Goal: Task Accomplishment & Management: Complete application form

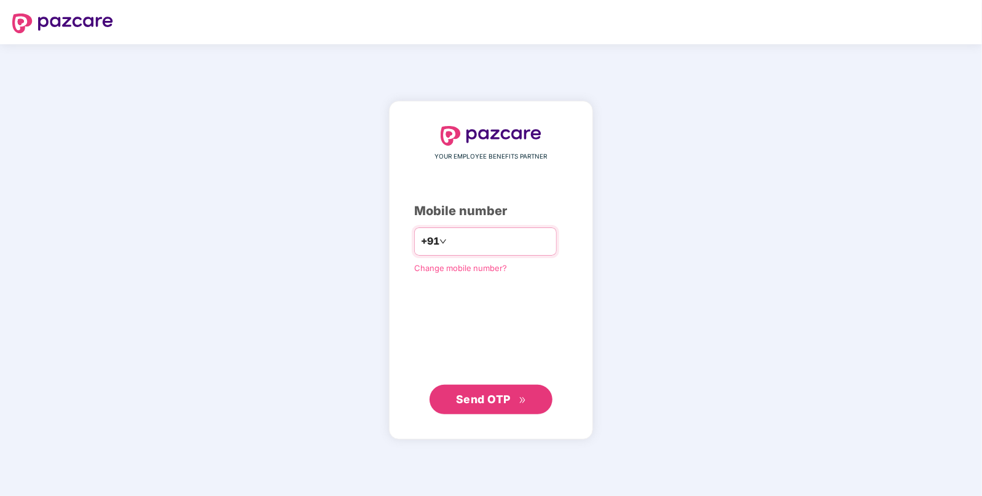
type input "**********"
click at [462, 393] on span "Send OTP" at bounding box center [483, 398] width 55 height 13
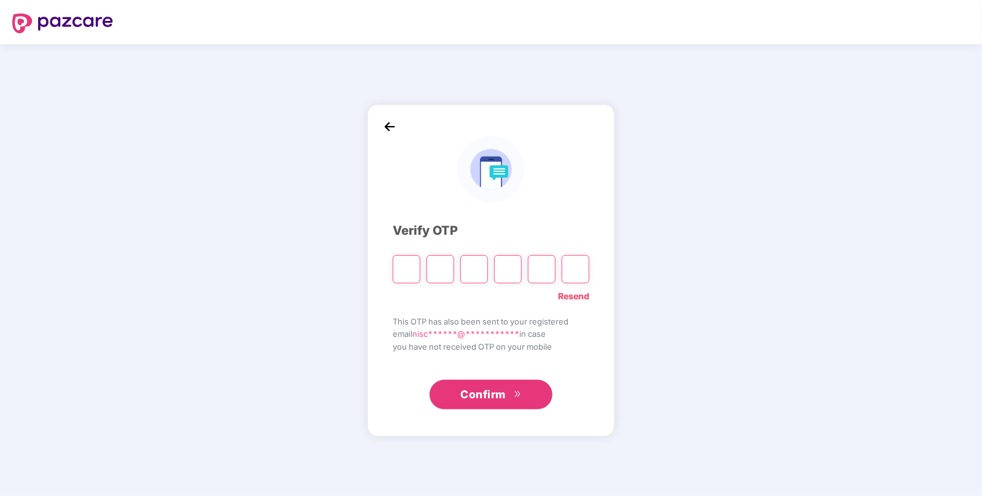
paste input "*"
type input "*"
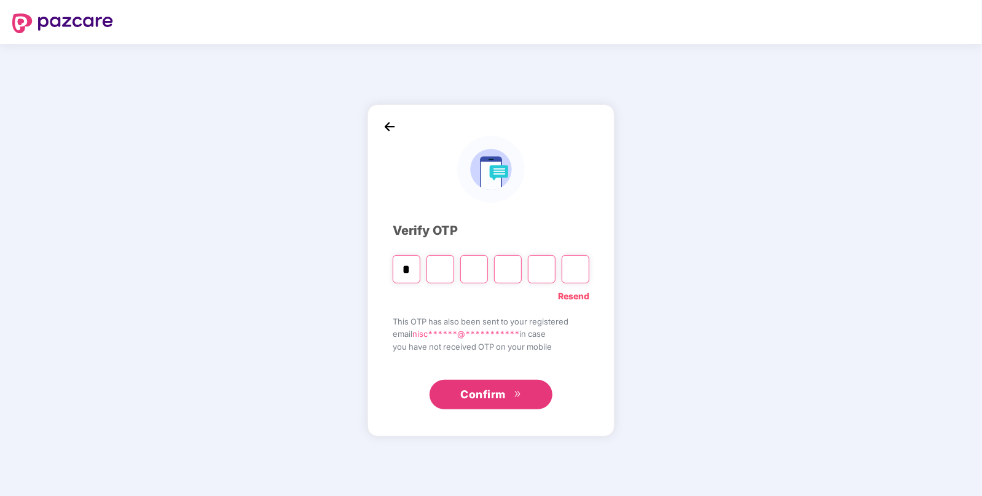
type input "*"
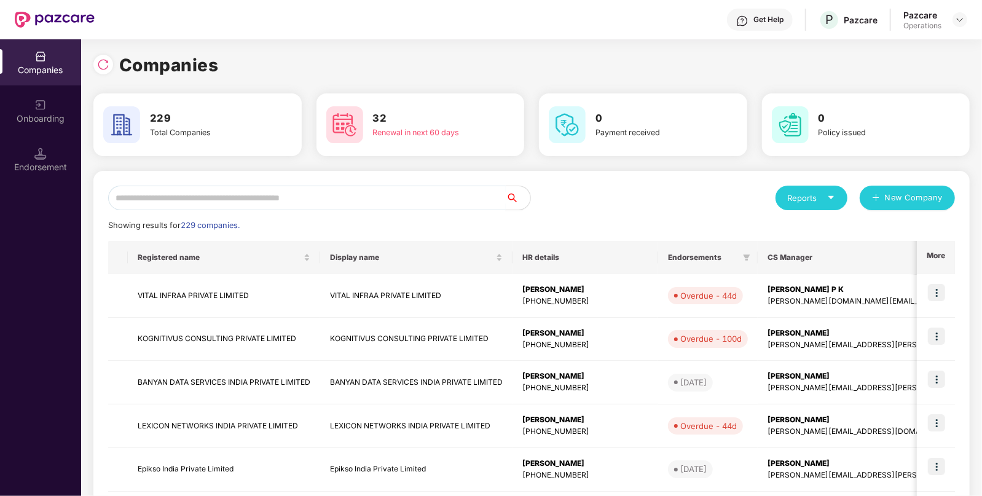
click at [360, 200] on input "text" at bounding box center [307, 198] width 398 height 25
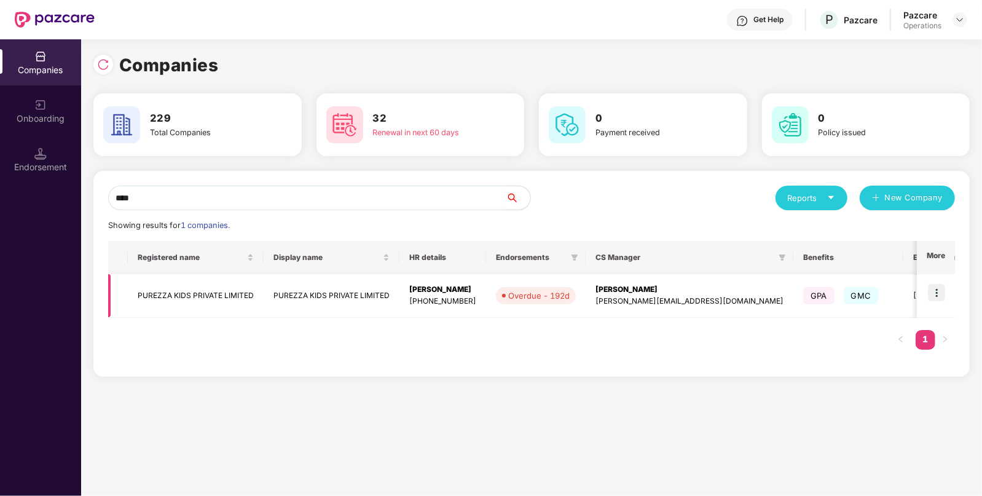
type input "****"
click at [201, 298] on td "PUREZZA KIDS PRIVATE LIMITED" at bounding box center [196, 296] width 136 height 44
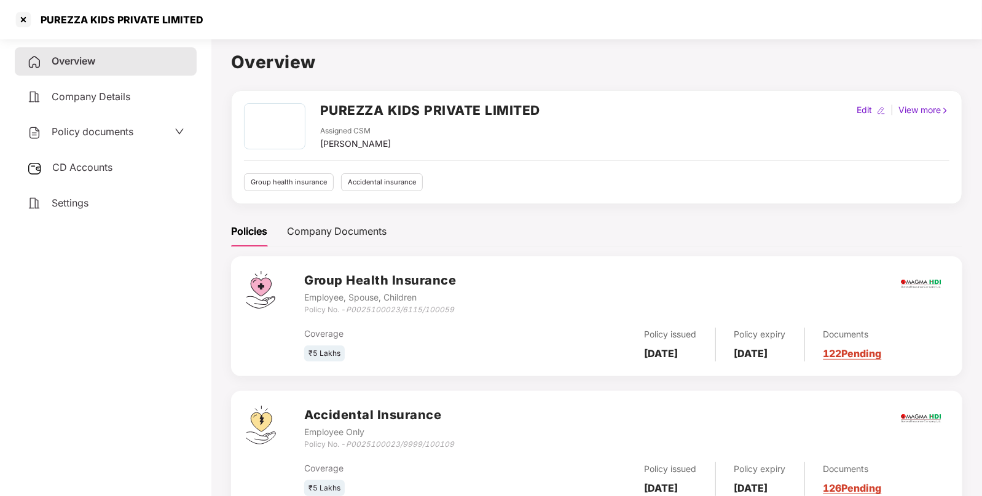
click at [85, 133] on span "Policy documents" at bounding box center [93, 131] width 82 height 12
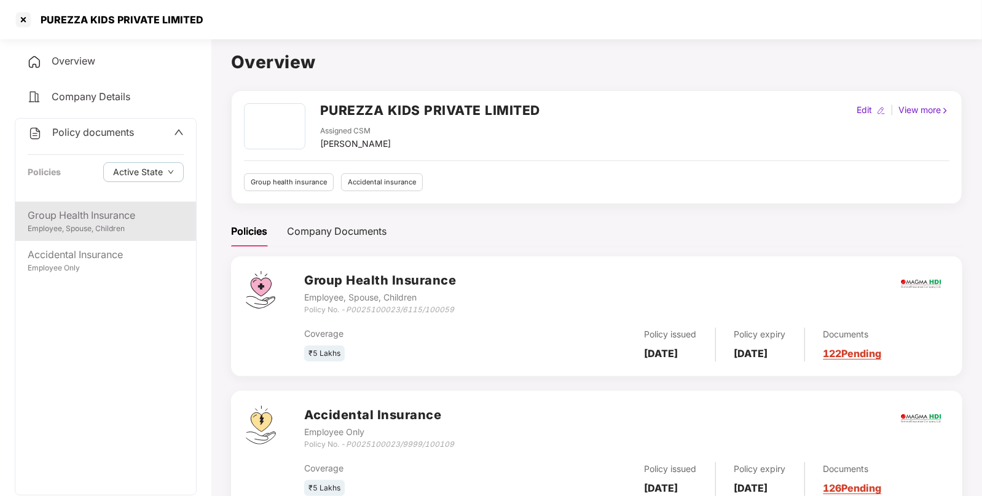
click at [90, 221] on div "Group Health Insurance" at bounding box center [106, 215] width 156 height 15
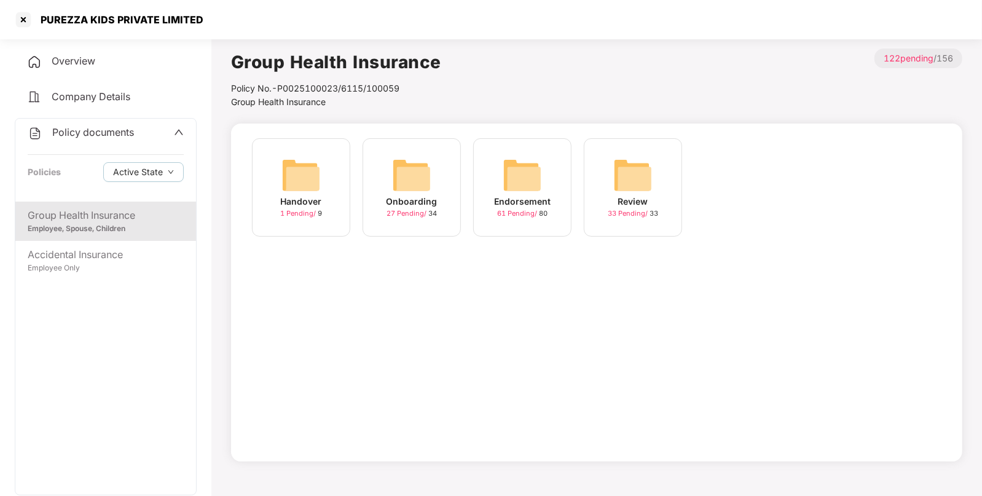
click at [526, 181] on img at bounding box center [522, 175] width 39 height 39
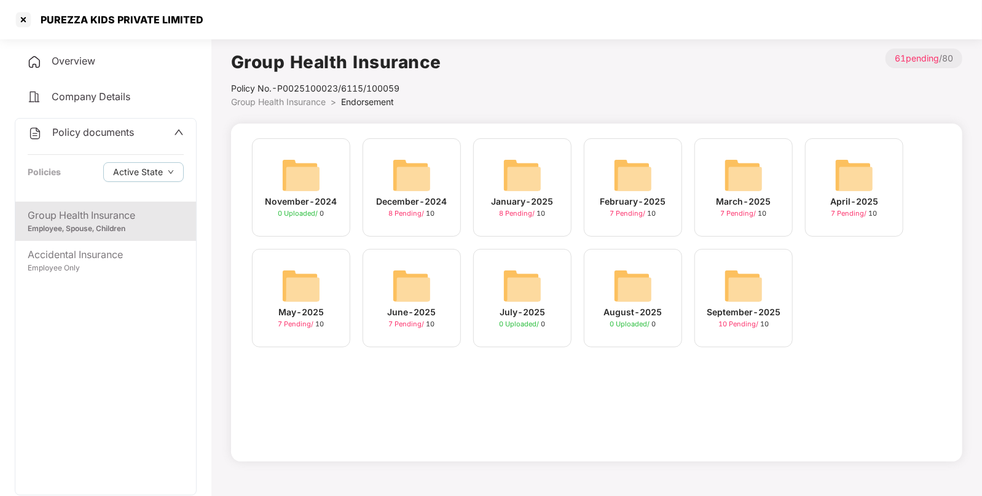
click at [742, 302] on img at bounding box center [743, 285] width 39 height 39
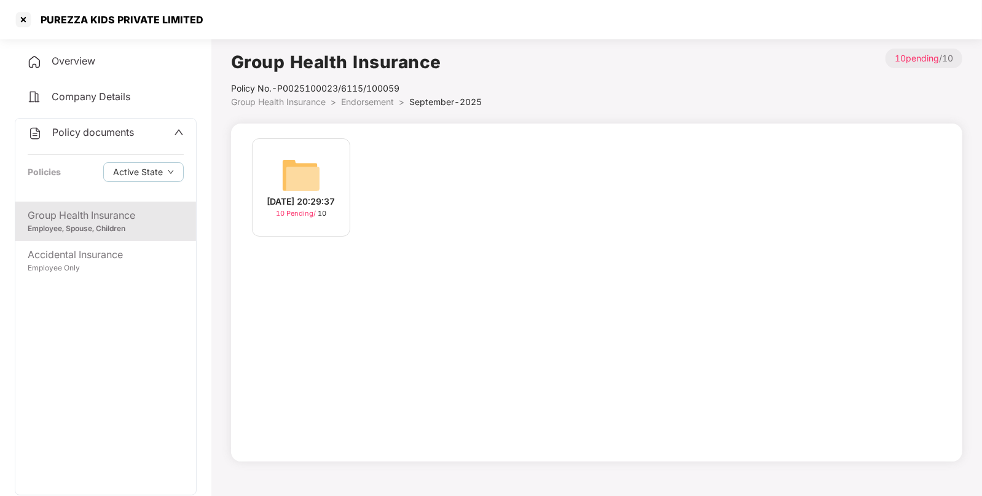
click at [297, 166] on img at bounding box center [301, 175] width 39 height 39
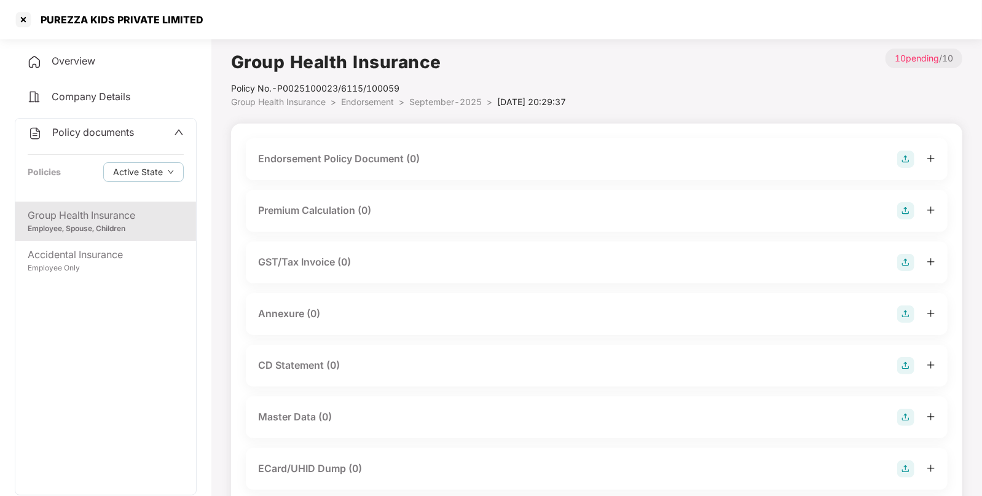
click at [907, 154] on img at bounding box center [906, 159] width 17 height 17
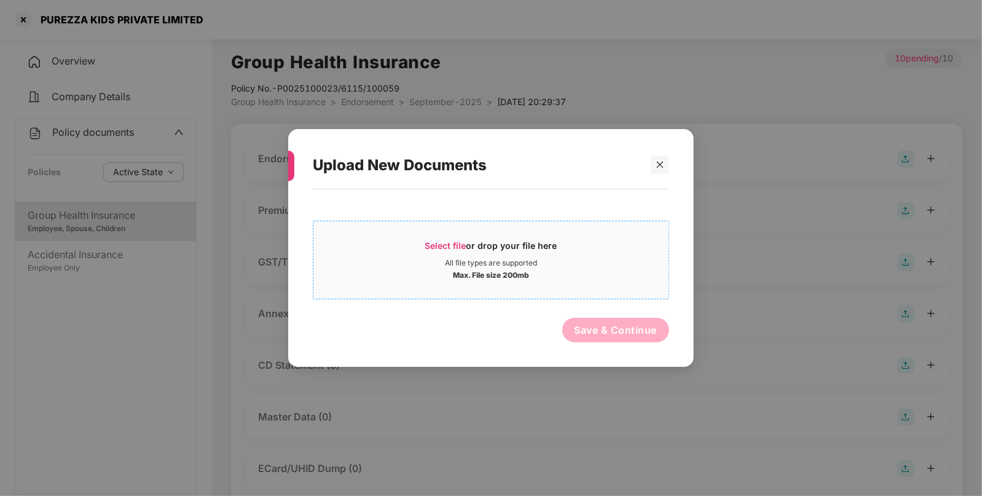
click at [426, 241] on span "Select file" at bounding box center [445, 245] width 41 height 10
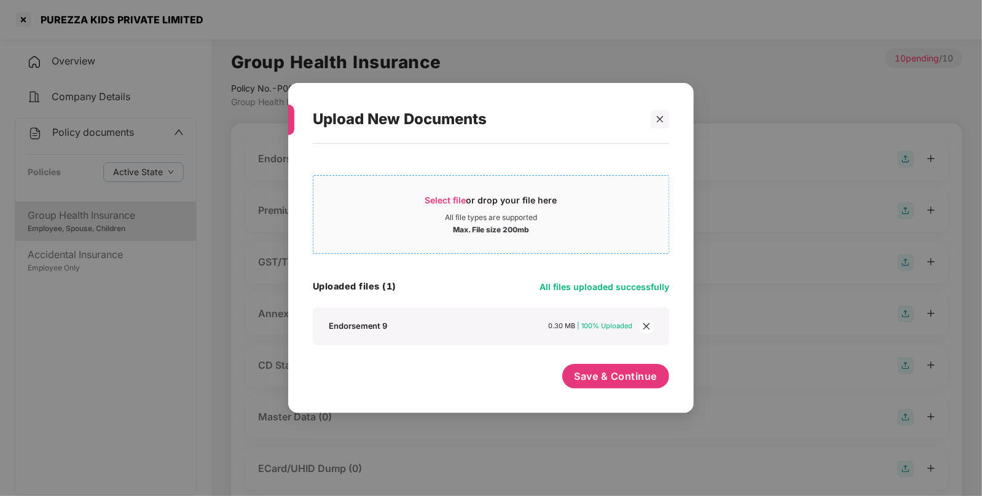
click at [433, 191] on span "Select file or drop your file here All file types are supported Max. File size …" at bounding box center [491, 214] width 355 height 59
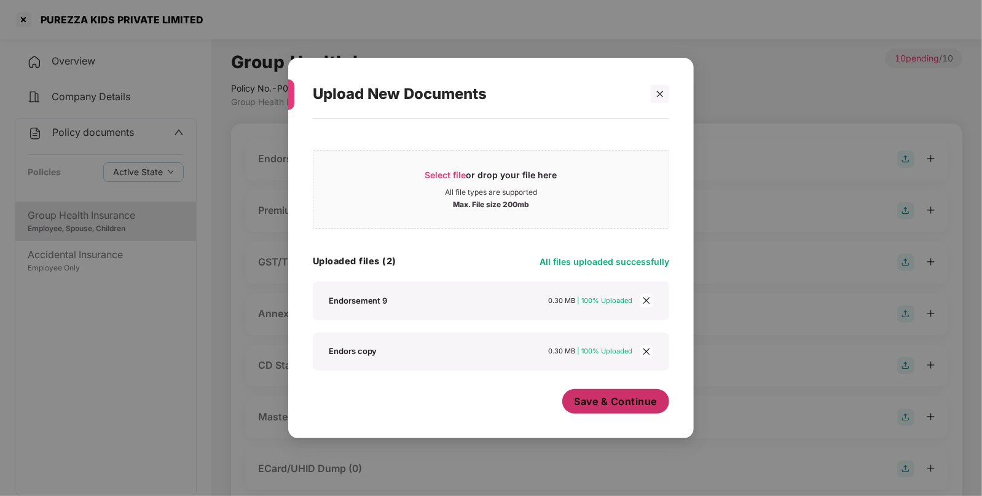
click at [604, 400] on span "Save & Continue" at bounding box center [616, 402] width 83 height 14
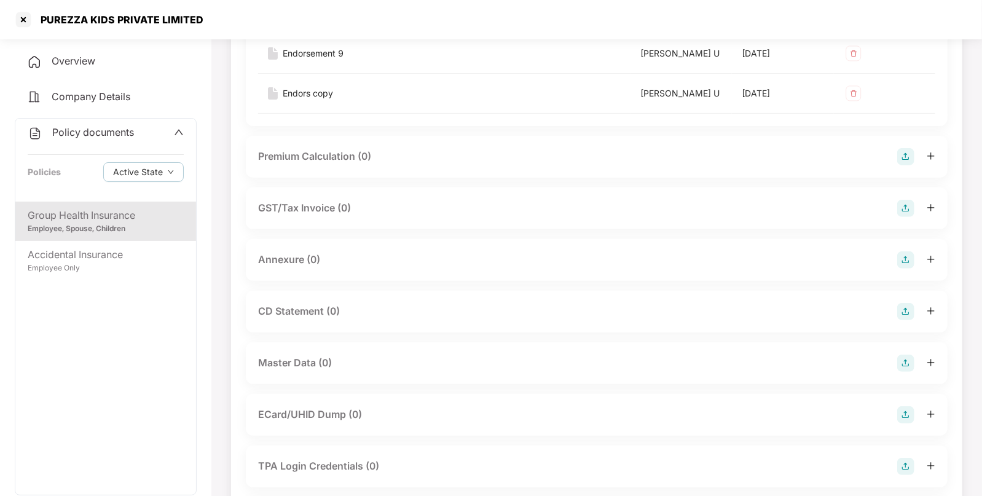
scroll to position [186, 0]
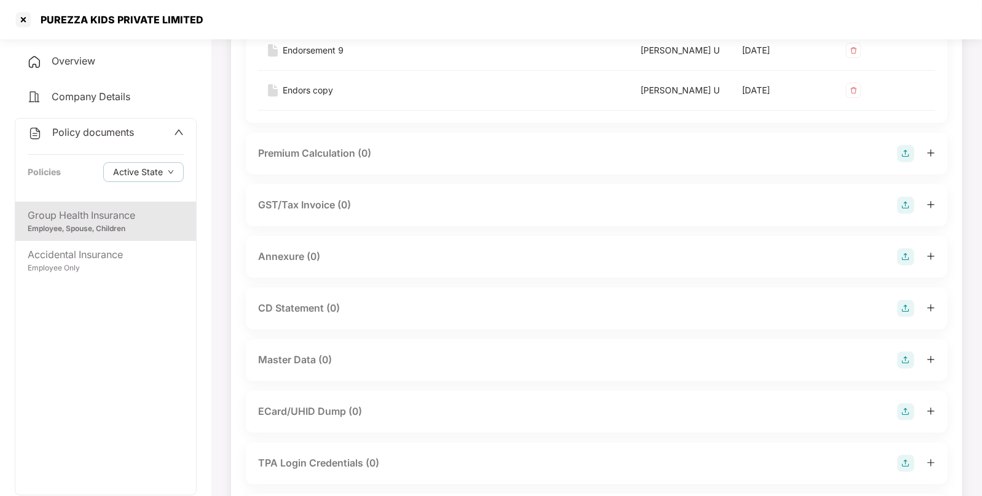
click at [908, 248] on img at bounding box center [906, 256] width 17 height 17
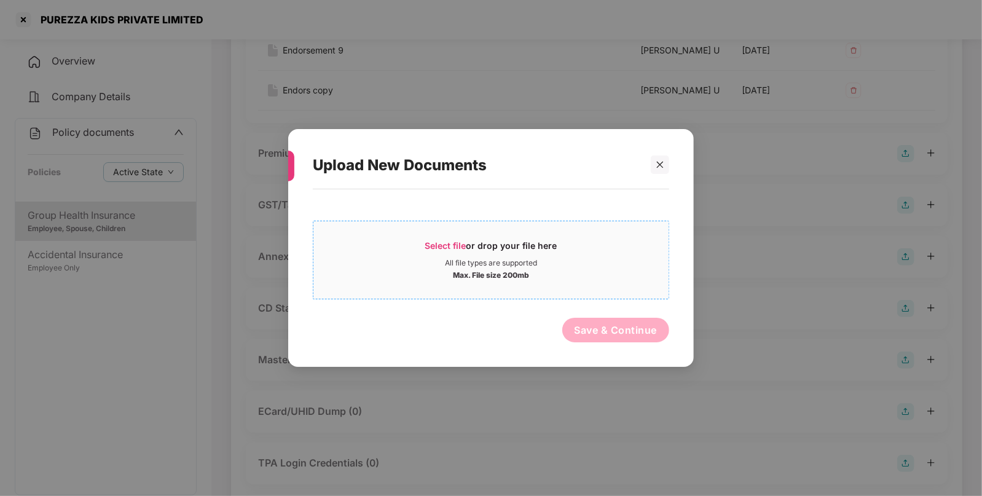
click at [437, 247] on span "Select file" at bounding box center [445, 245] width 41 height 10
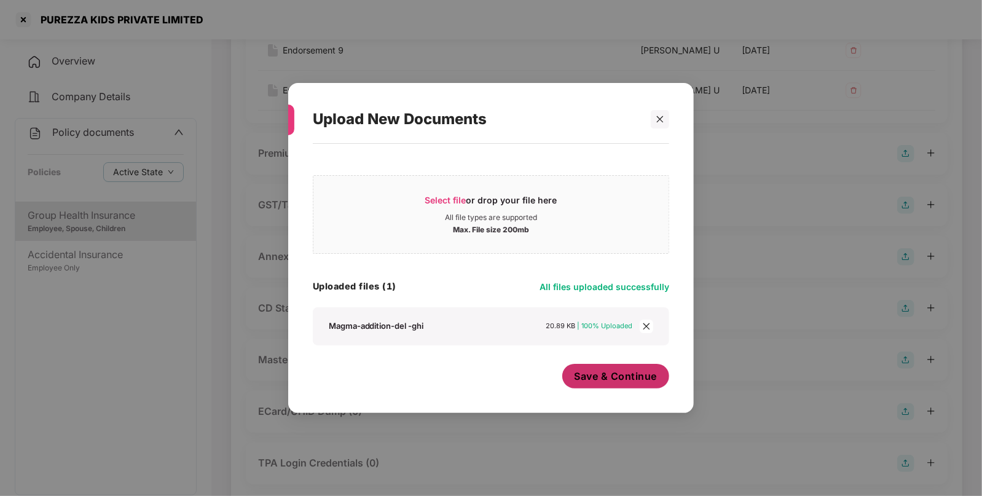
click at [600, 368] on button "Save & Continue" at bounding box center [617, 376] width 108 height 25
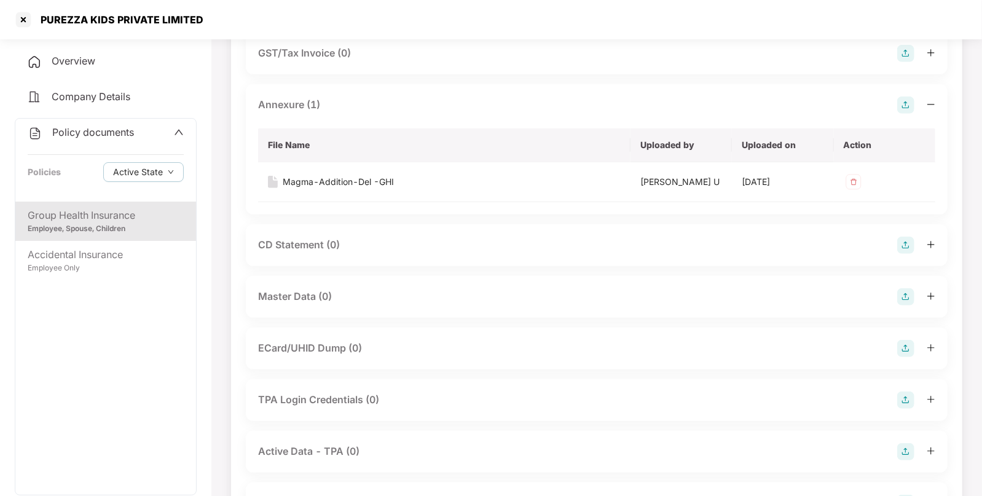
scroll to position [371, 0]
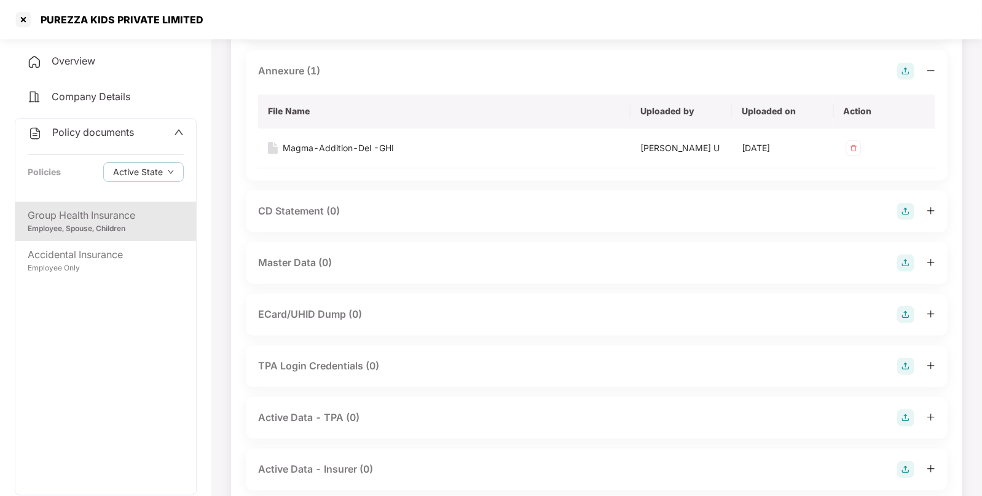
click at [901, 258] on img at bounding box center [906, 263] width 17 height 17
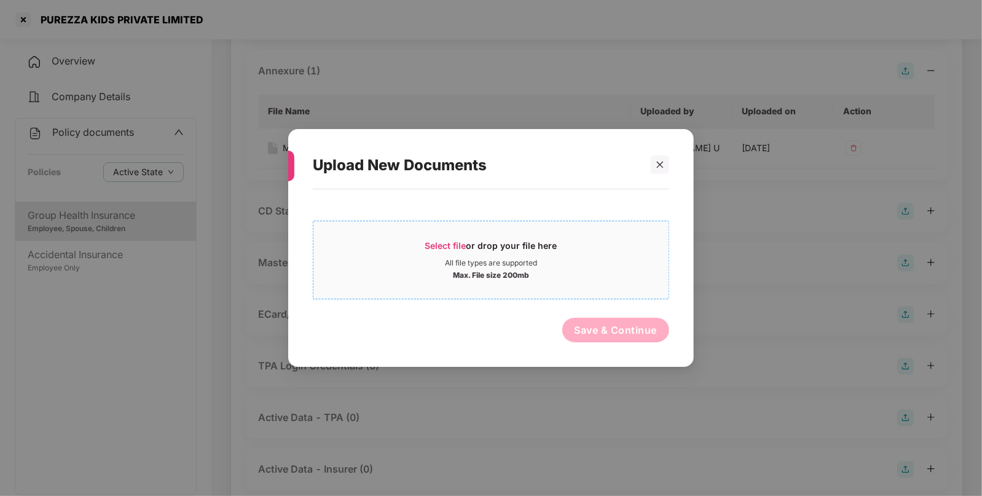
click at [442, 237] on span "Select file or drop your file here All file types are supported Max. File size …" at bounding box center [491, 260] width 355 height 59
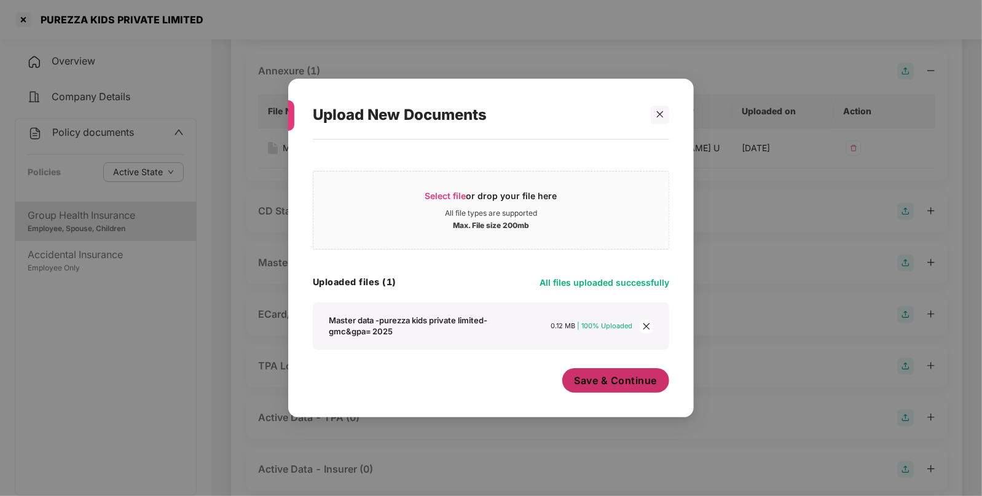
click at [612, 393] on button "Save & Continue" at bounding box center [617, 380] width 108 height 25
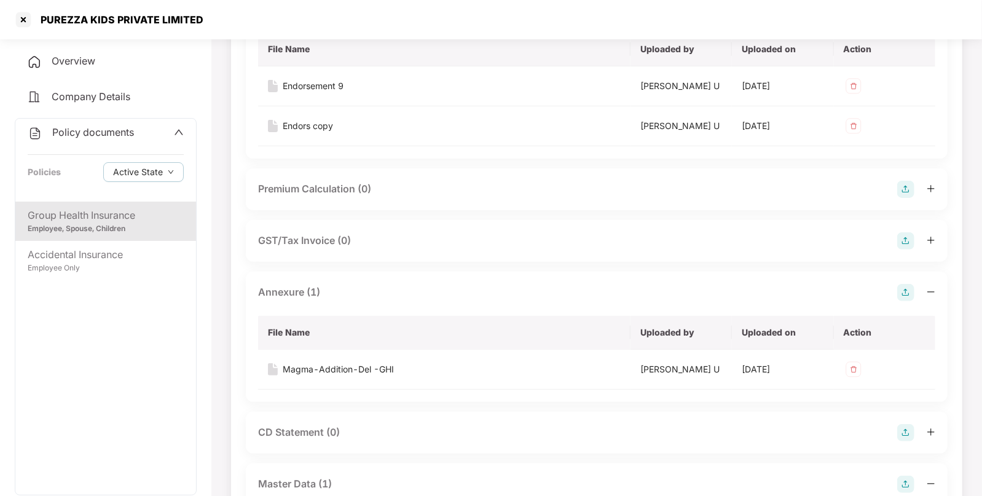
scroll to position [149, 0]
click at [14, 22] on div at bounding box center [24, 20] width 20 height 20
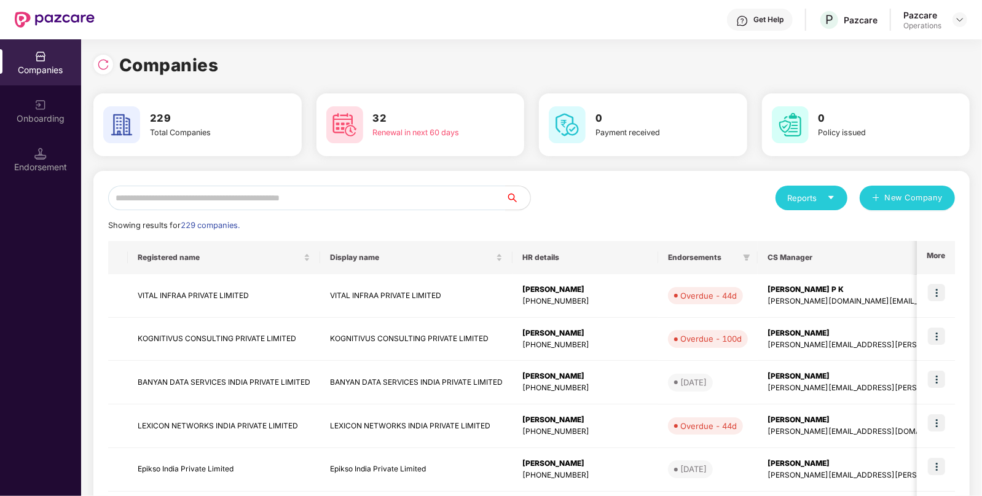
scroll to position [0, 0]
click at [183, 197] on input "text" at bounding box center [307, 198] width 398 height 25
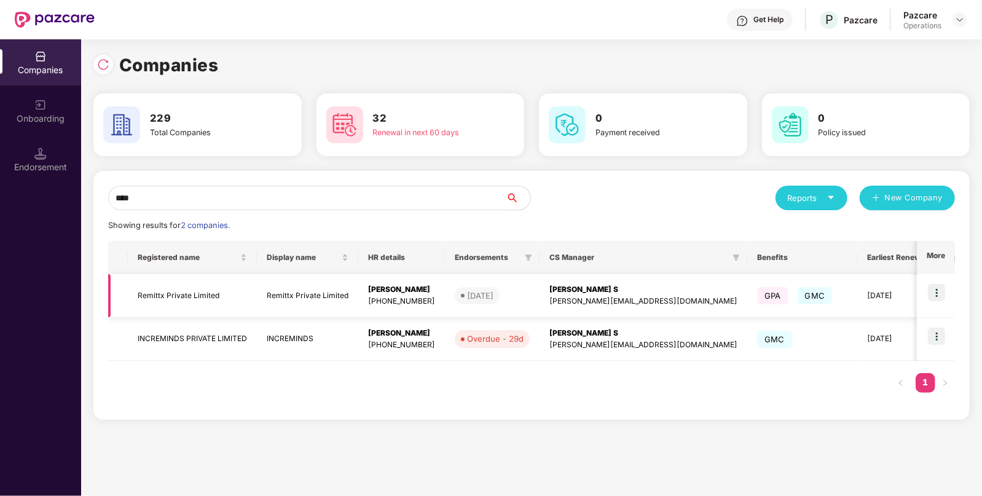
type input "****"
click at [151, 296] on td "Remittx Private Limited" at bounding box center [192, 296] width 129 height 44
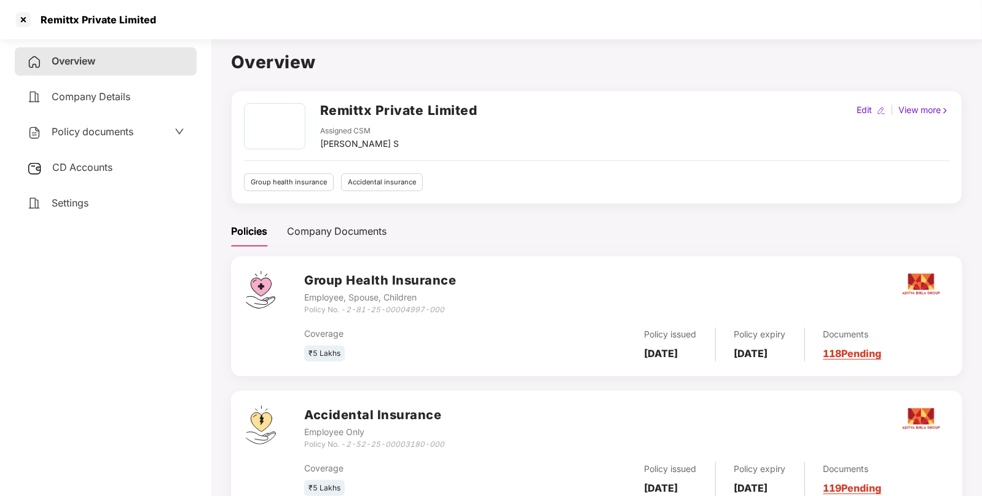
click at [78, 130] on span "Policy documents" at bounding box center [93, 131] width 82 height 12
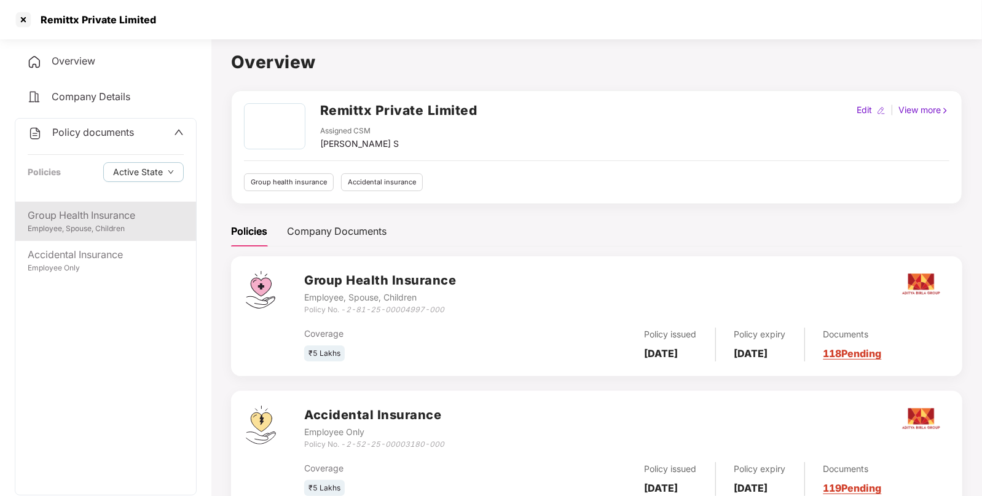
click at [111, 221] on div "Group Health Insurance" at bounding box center [106, 215] width 156 height 15
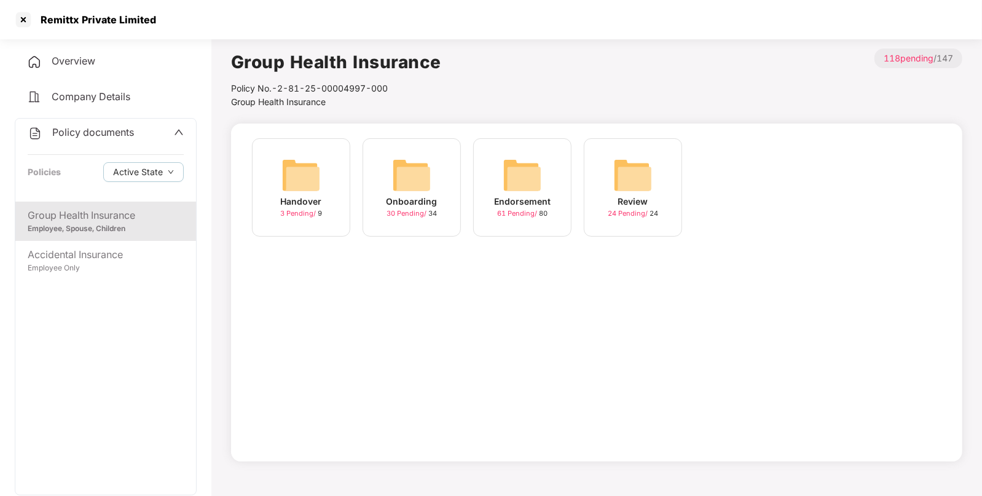
click at [526, 167] on img at bounding box center [522, 175] width 39 height 39
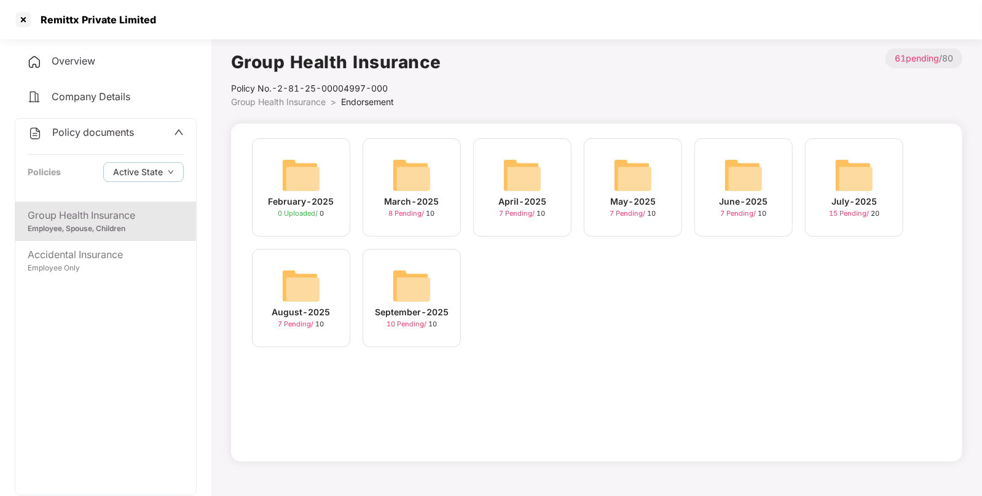
click at [406, 286] on img at bounding box center [411, 285] width 39 height 39
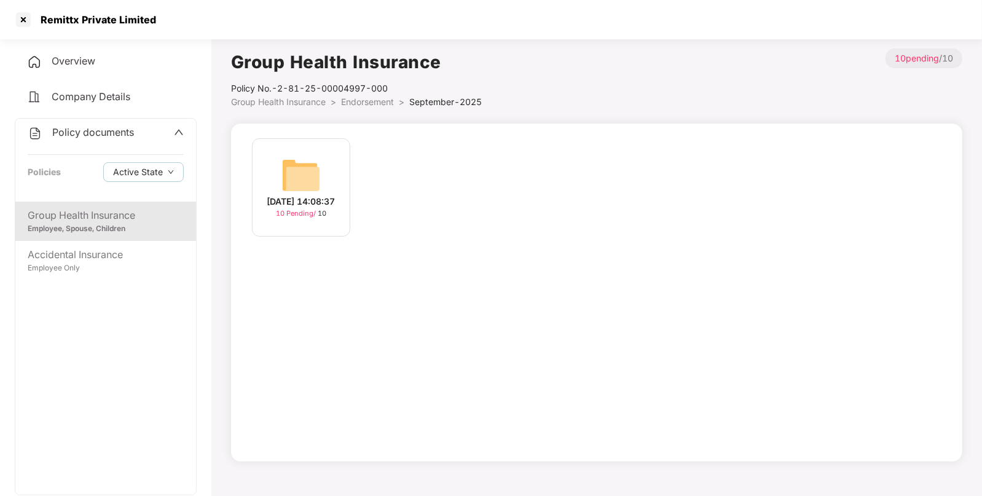
click at [296, 168] on img at bounding box center [301, 175] width 39 height 39
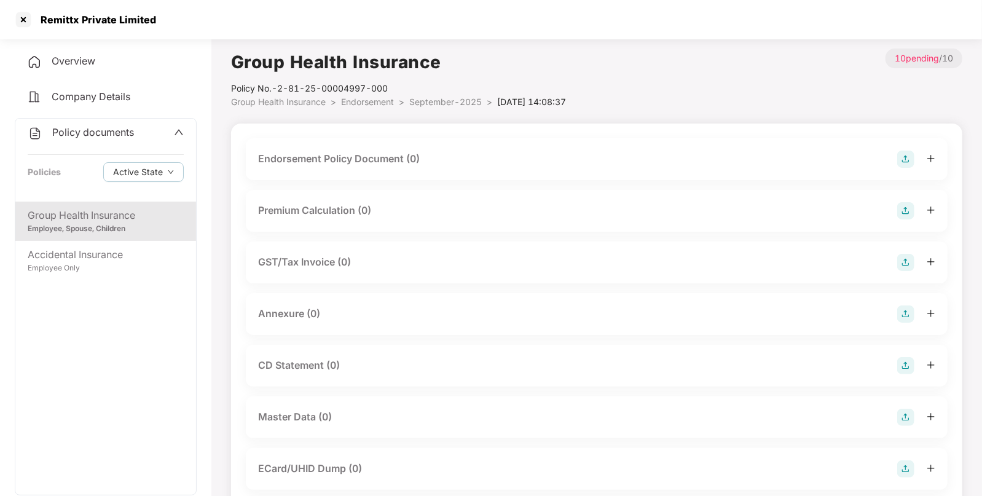
click at [900, 156] on img at bounding box center [906, 159] width 17 height 17
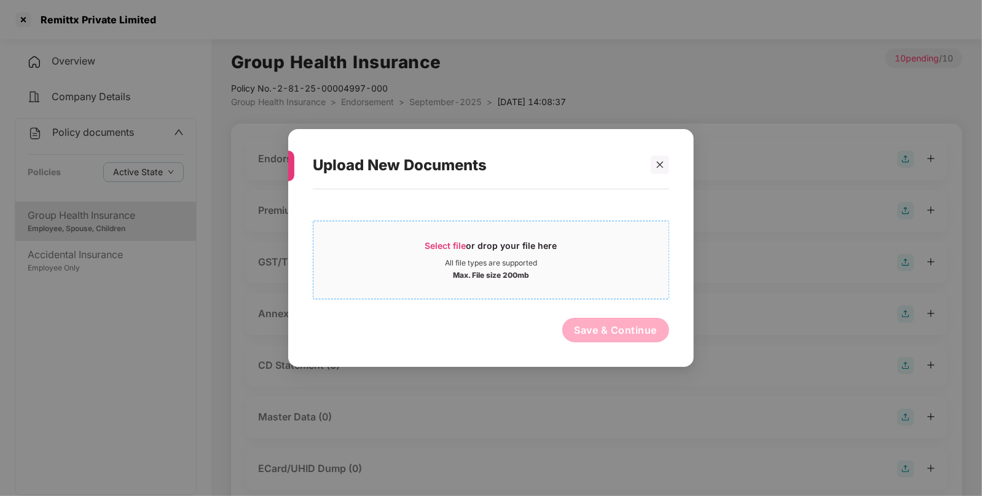
click at [434, 246] on span "Select file" at bounding box center [445, 245] width 41 height 10
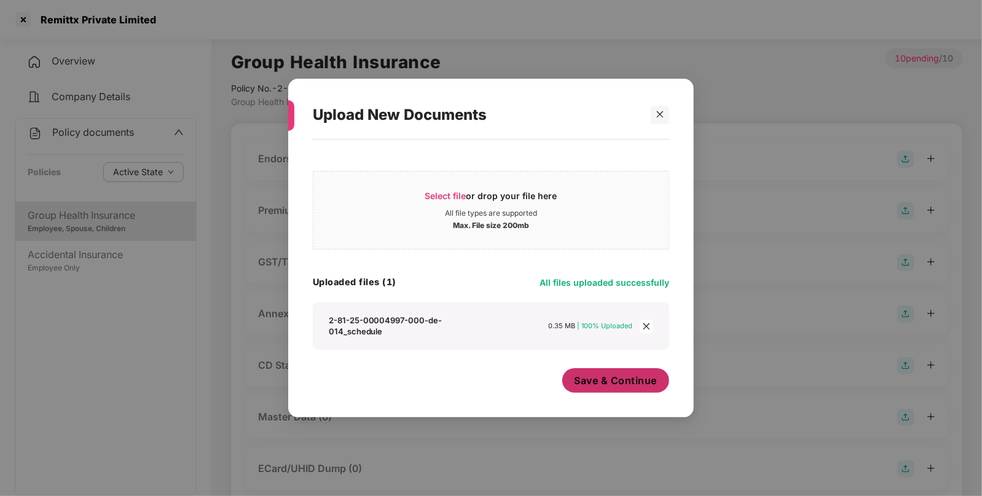
click at [577, 374] on span "Save & Continue" at bounding box center [616, 381] width 83 height 14
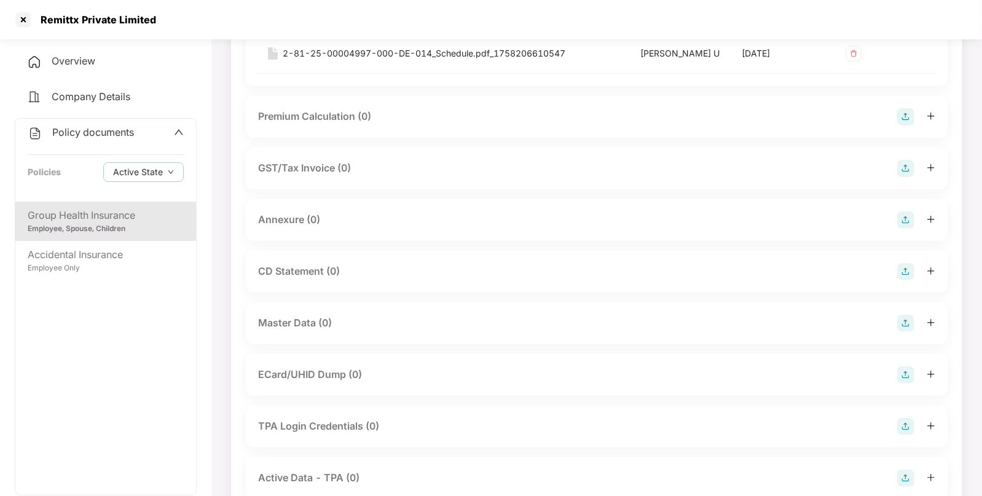
scroll to position [181, 0]
click at [907, 218] on img at bounding box center [906, 221] width 17 height 17
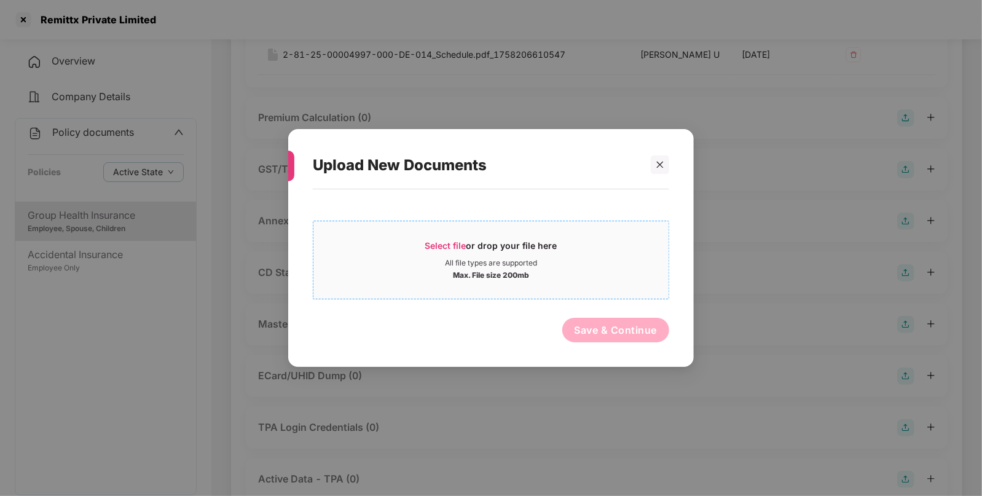
click at [441, 245] on span "Select file" at bounding box center [445, 245] width 41 height 10
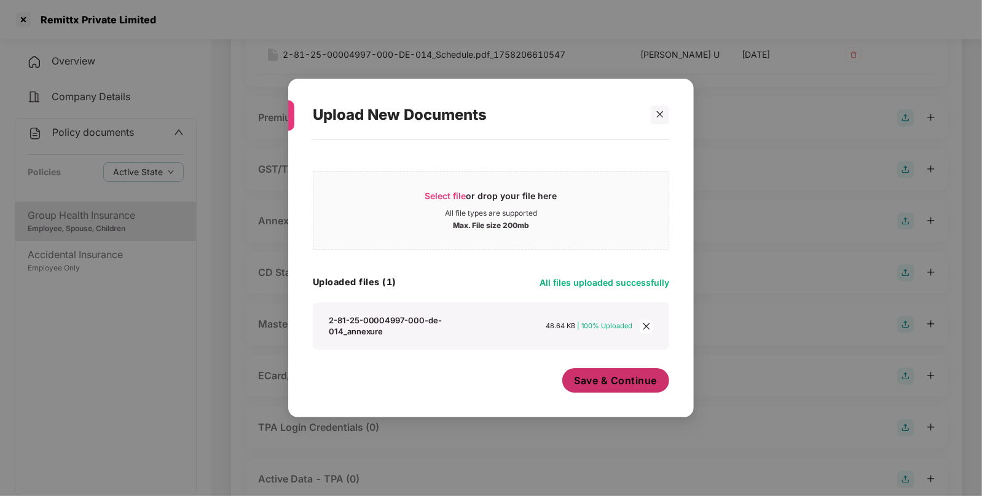
click at [585, 375] on span "Save & Continue" at bounding box center [616, 381] width 83 height 14
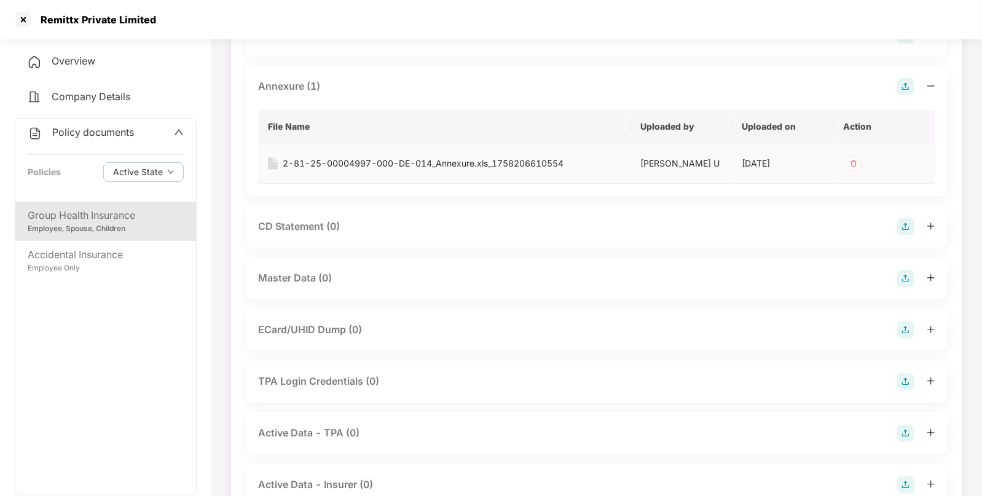
scroll to position [315, 0]
click at [901, 275] on img at bounding box center [906, 279] width 17 height 17
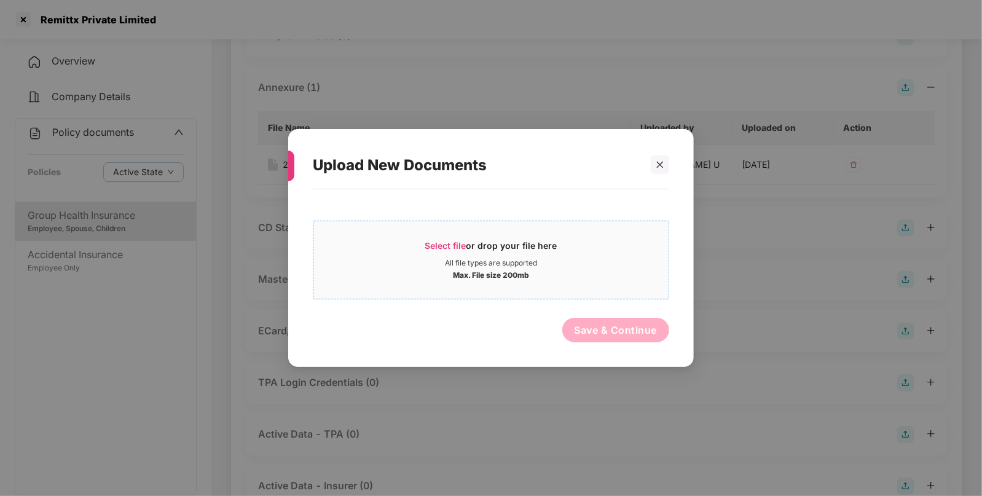
click at [447, 242] on span "Select file" at bounding box center [445, 245] width 41 height 10
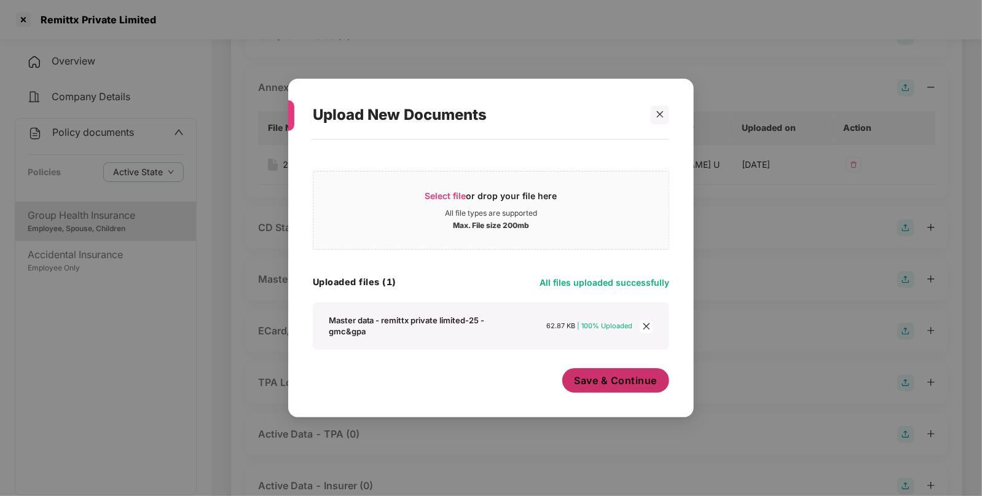
click at [599, 379] on span "Save & Continue" at bounding box center [616, 381] width 83 height 14
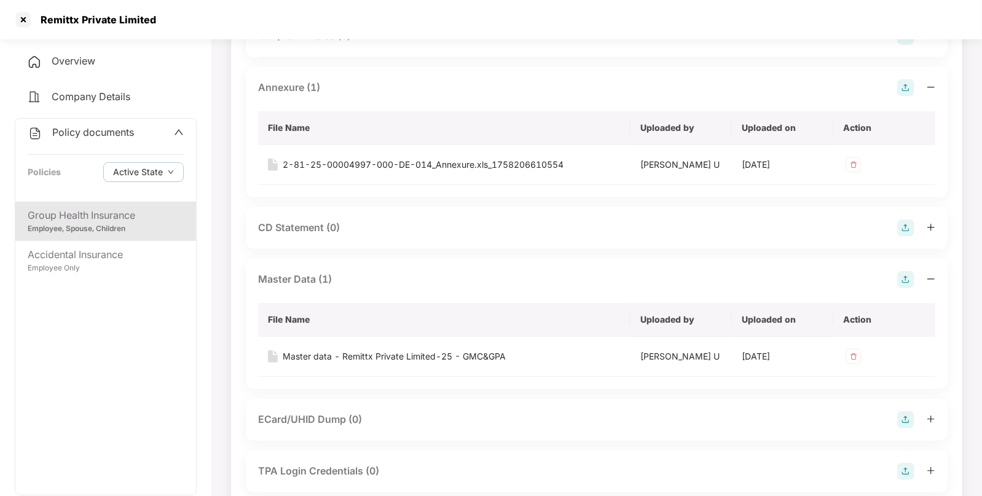
scroll to position [236, 0]
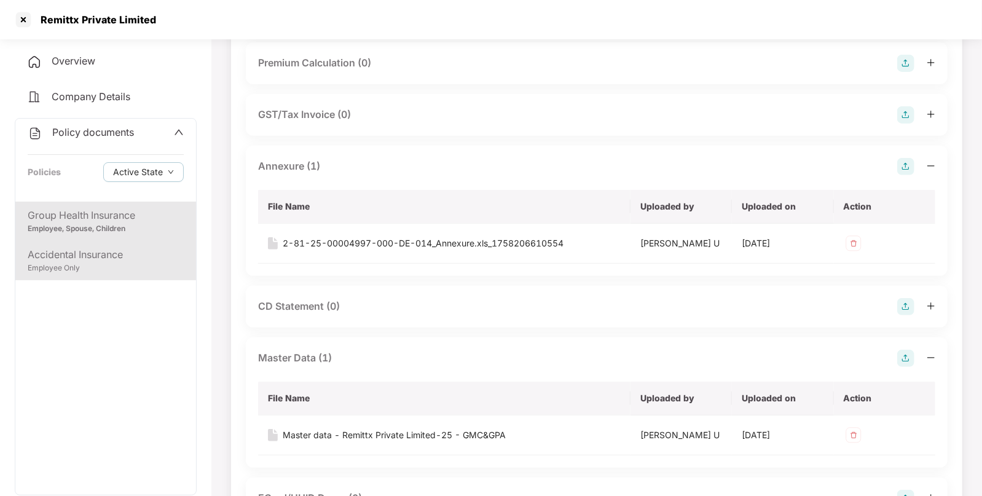
click at [111, 255] on div "Accidental Insurance" at bounding box center [106, 254] width 156 height 15
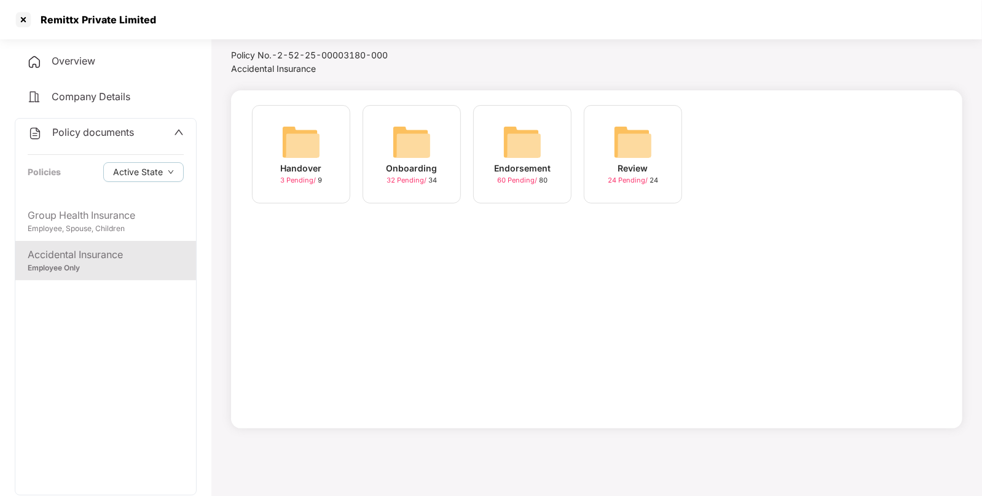
click at [513, 146] on img at bounding box center [522, 141] width 39 height 39
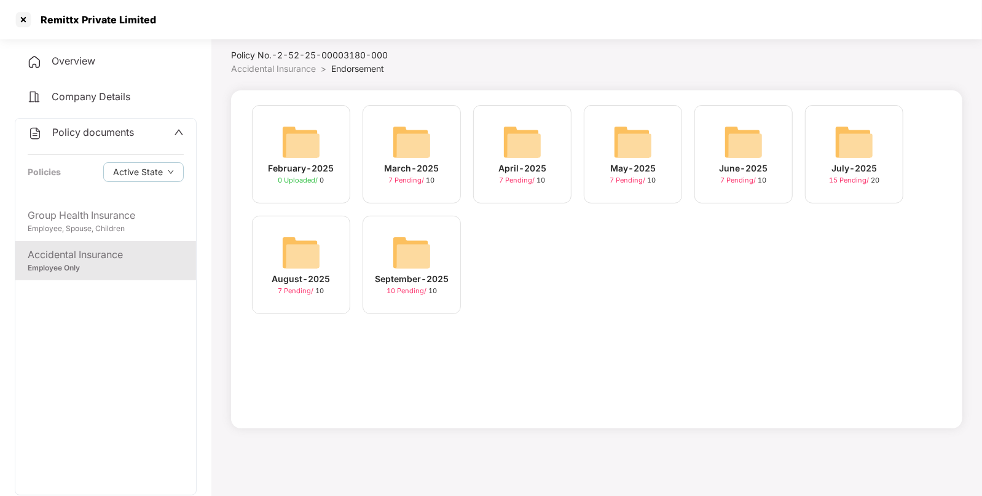
click at [413, 254] on img at bounding box center [411, 252] width 39 height 39
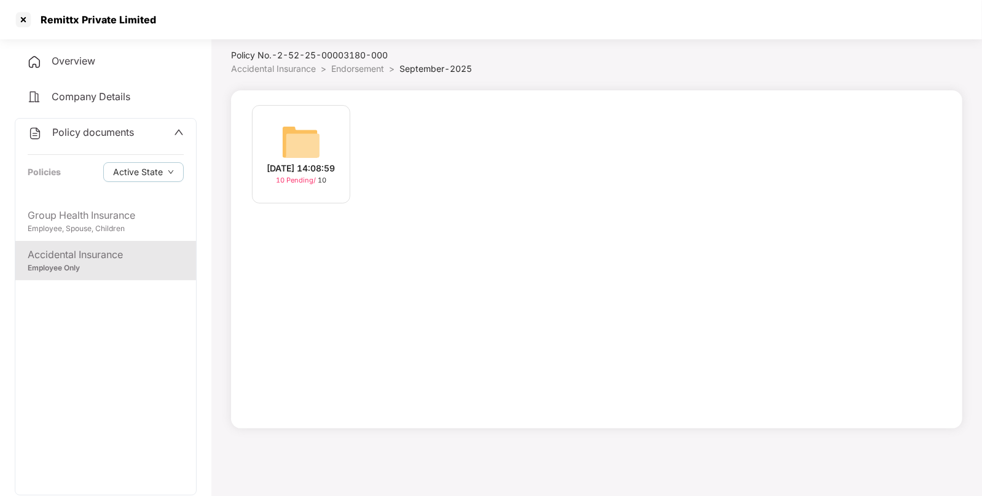
click at [285, 140] on img at bounding box center [301, 141] width 39 height 39
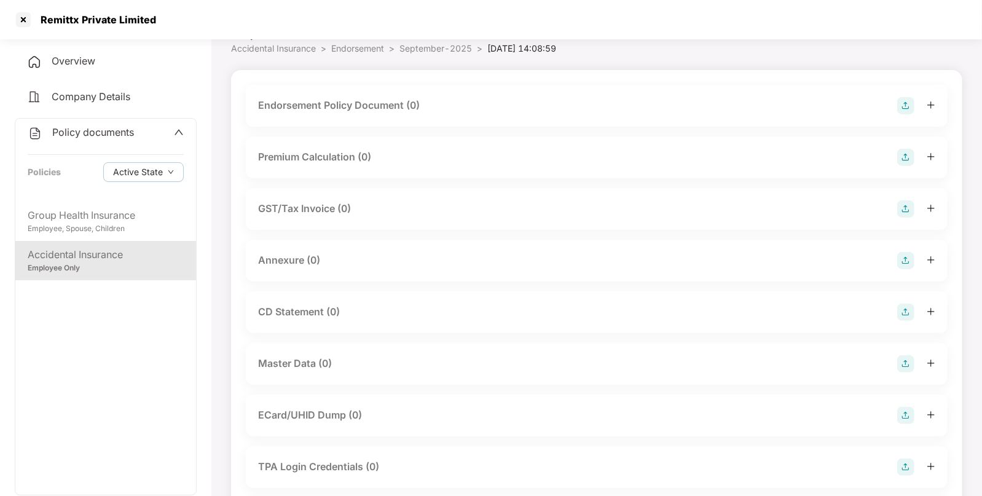
scroll to position [52, 0]
click at [909, 366] on img at bounding box center [906, 365] width 17 height 17
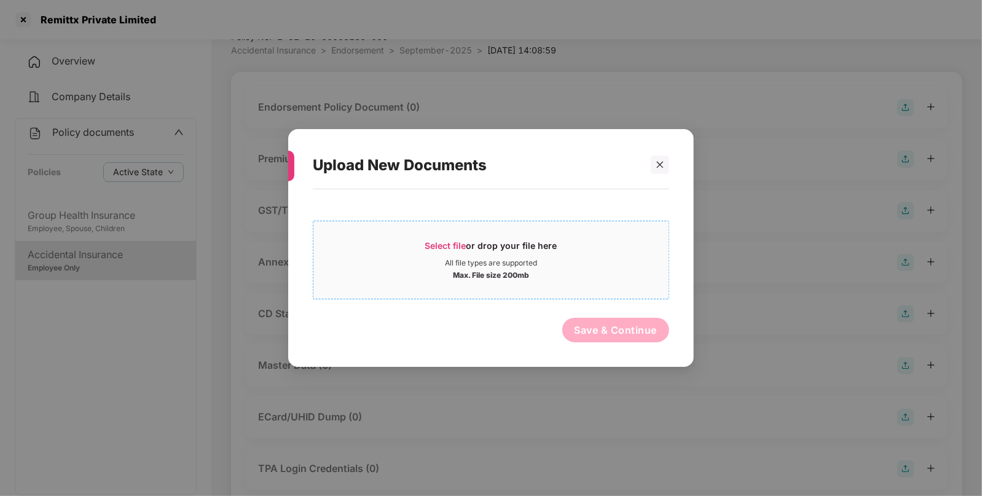
click at [462, 242] on span "Select file" at bounding box center [445, 245] width 41 height 10
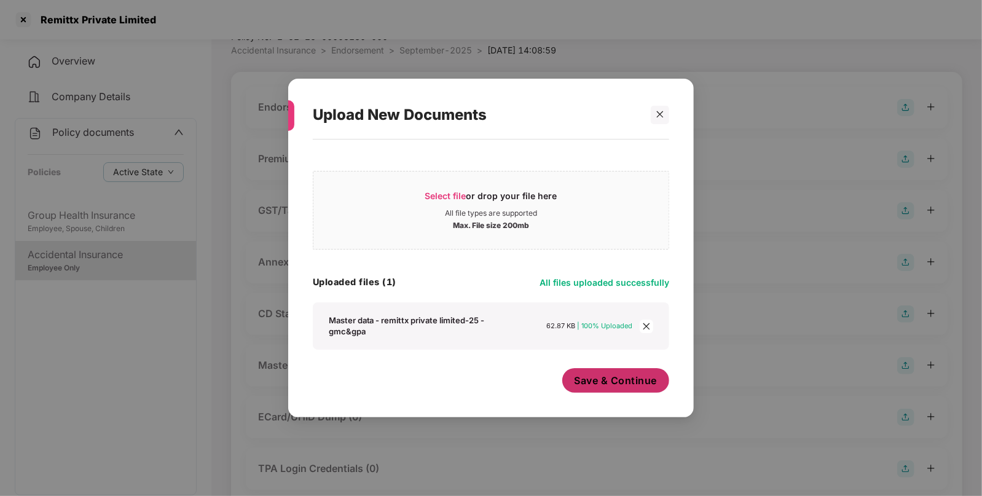
click at [610, 374] on span "Save & Continue" at bounding box center [616, 381] width 83 height 14
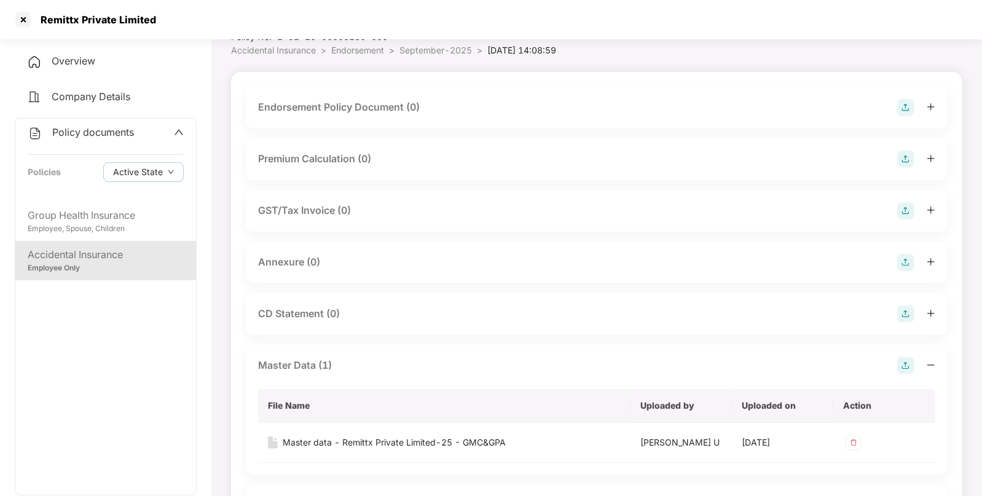
scroll to position [0, 0]
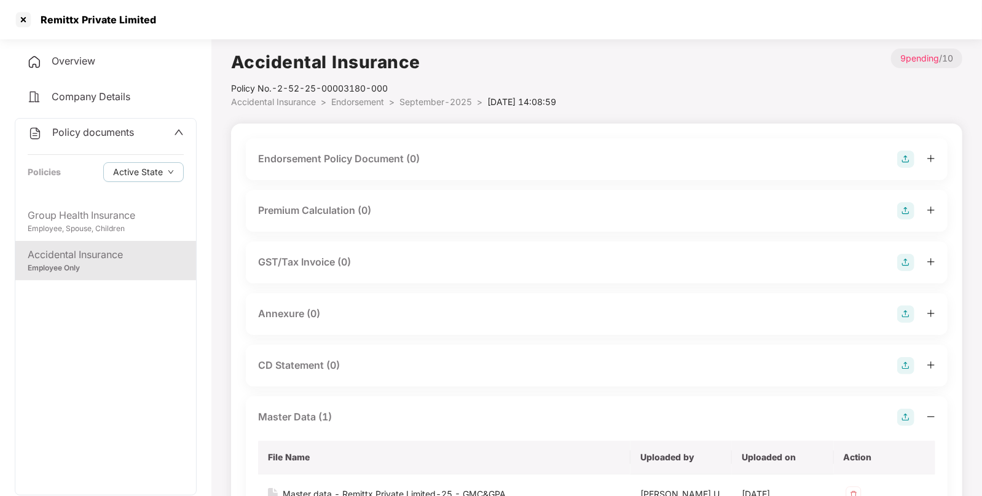
click at [904, 153] on img at bounding box center [906, 159] width 17 height 17
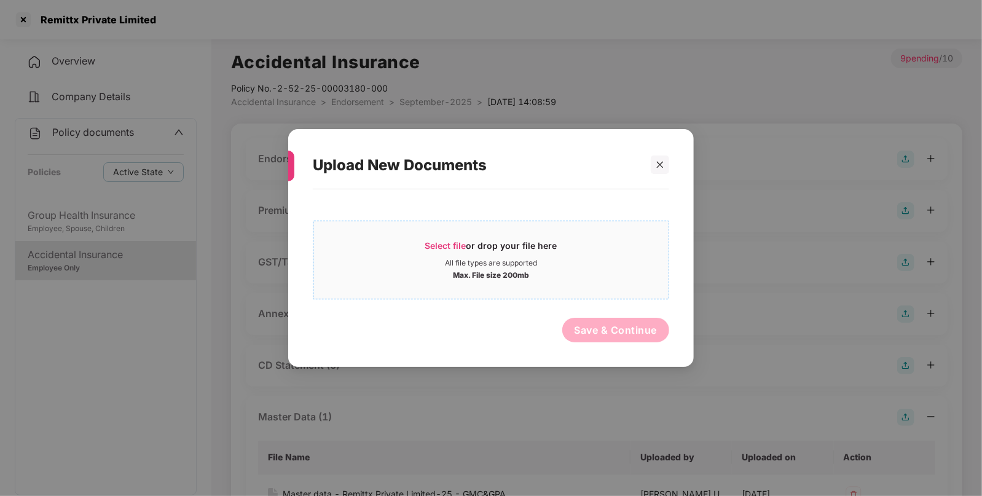
click at [446, 243] on span "Select file" at bounding box center [445, 245] width 41 height 10
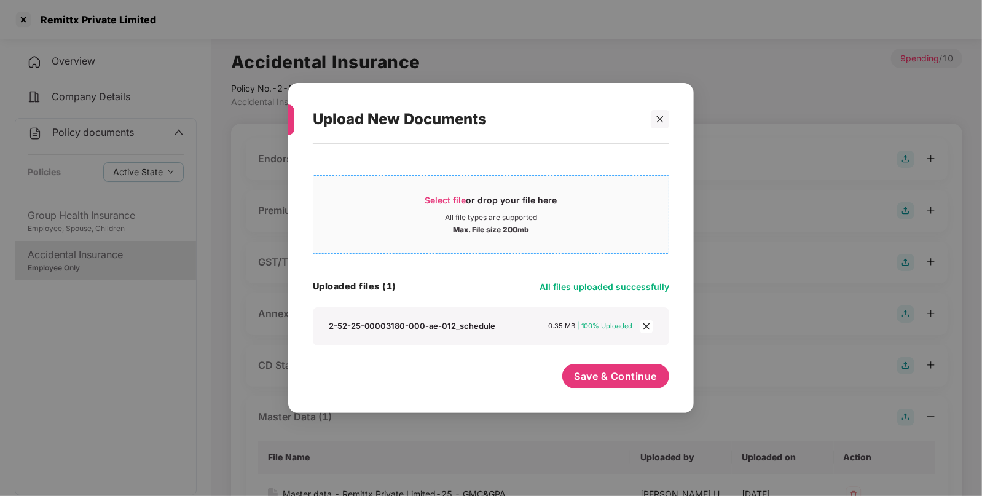
click at [436, 197] on span "Select file" at bounding box center [445, 200] width 41 height 10
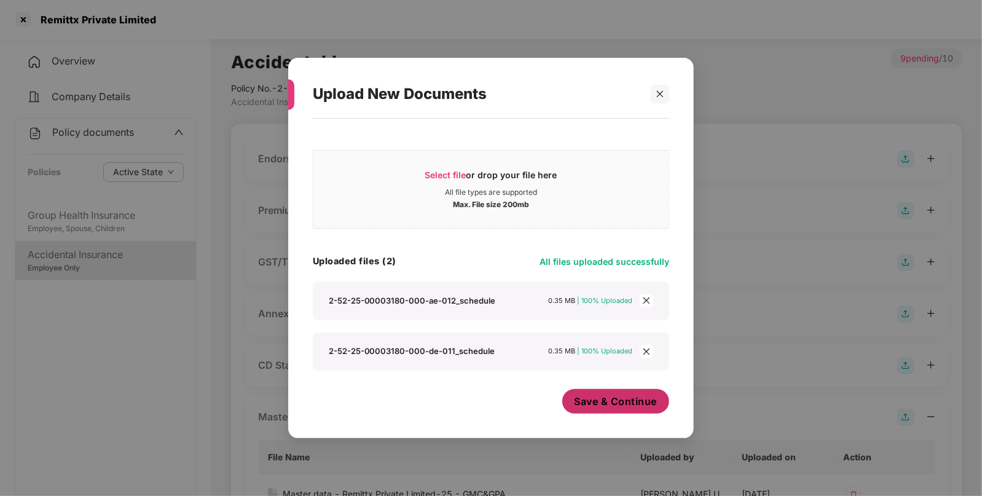
click at [605, 413] on button "Save & Continue" at bounding box center [617, 401] width 108 height 25
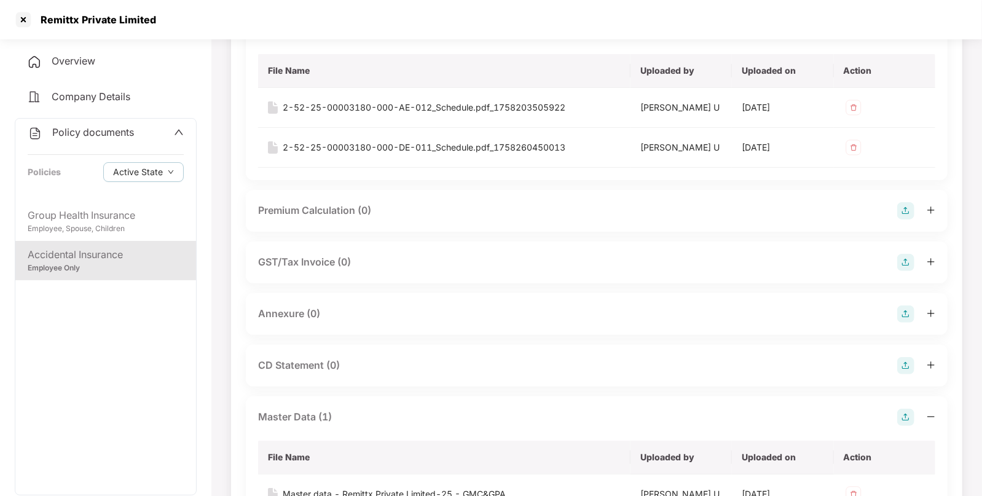
scroll to position [128, 0]
click at [903, 310] on img at bounding box center [906, 314] width 17 height 17
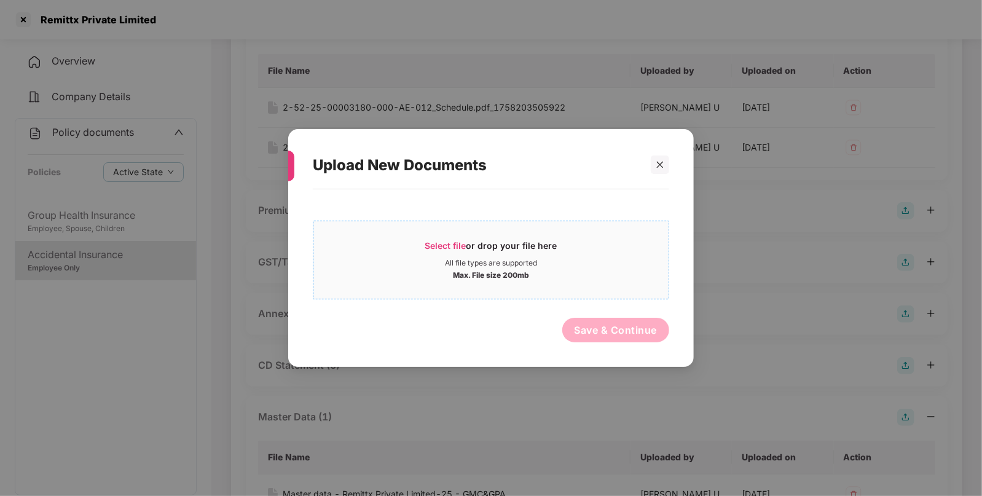
click at [436, 236] on span "Select file or drop your file here All file types are supported Max. File size …" at bounding box center [491, 260] width 355 height 59
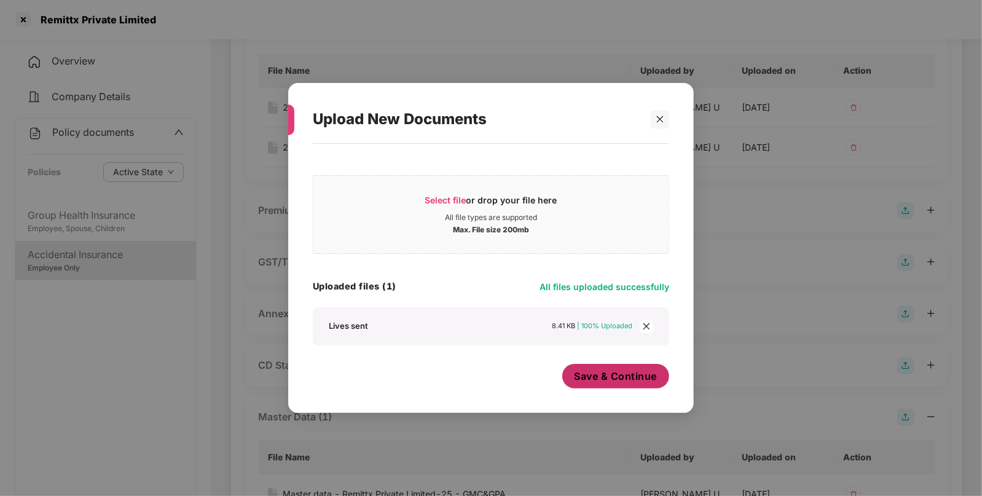
click at [612, 379] on span "Save & Continue" at bounding box center [616, 376] width 83 height 14
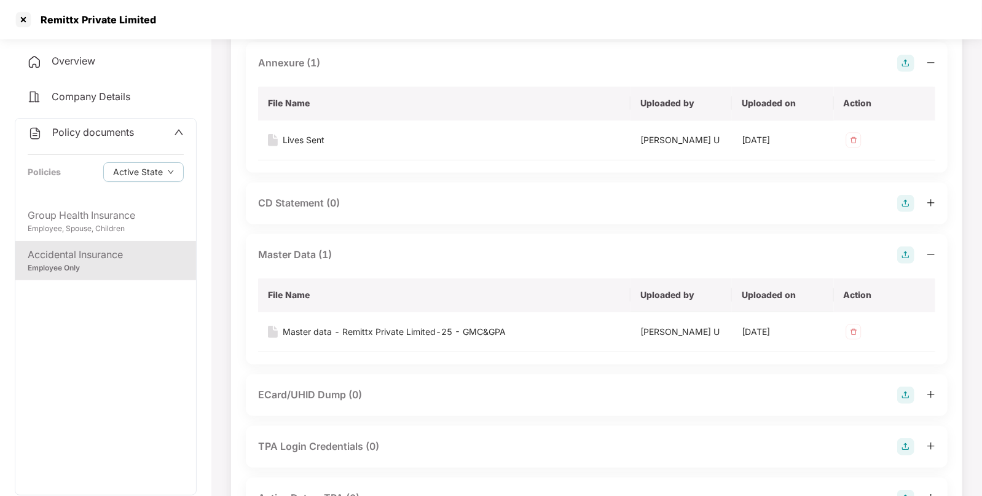
scroll to position [0, 0]
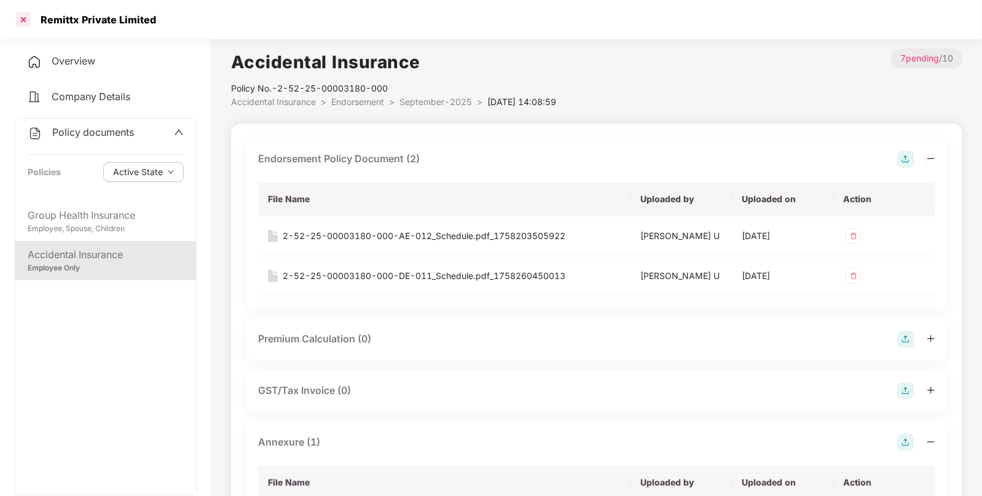
click at [22, 23] on div at bounding box center [24, 20] width 20 height 20
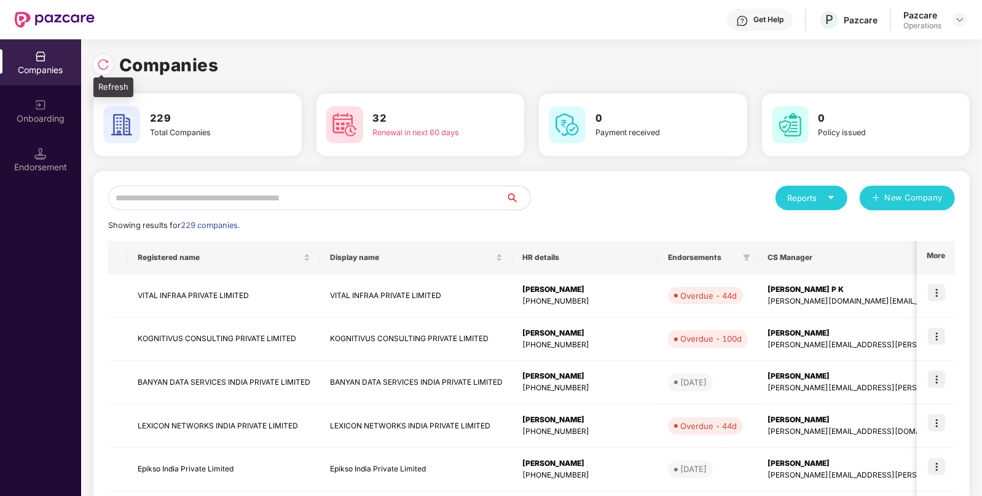
click at [101, 68] on img at bounding box center [103, 64] width 12 height 12
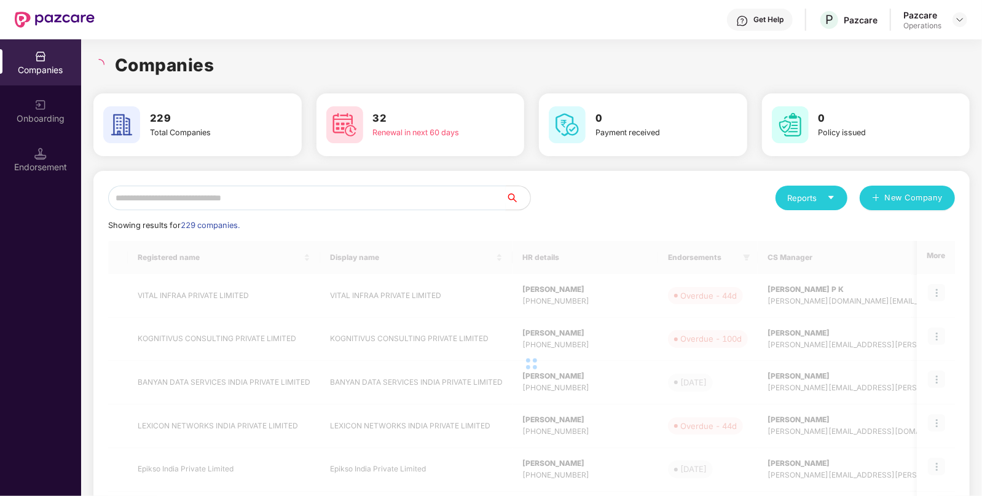
click at [197, 200] on input "text" at bounding box center [307, 198] width 398 height 25
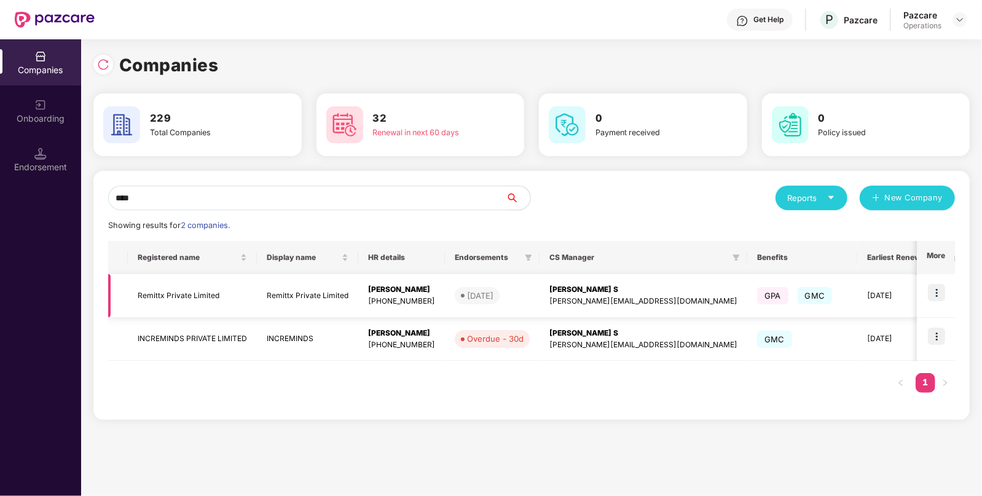
type input "****"
click at [166, 301] on td "Remittx Private Limited" at bounding box center [192, 296] width 129 height 44
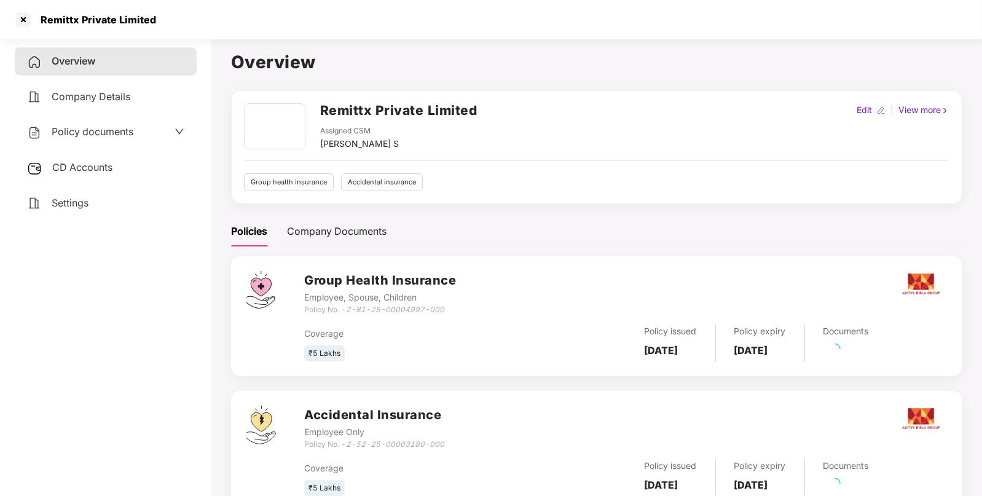
click at [108, 164] on span "CD Accounts" at bounding box center [82, 167] width 60 height 12
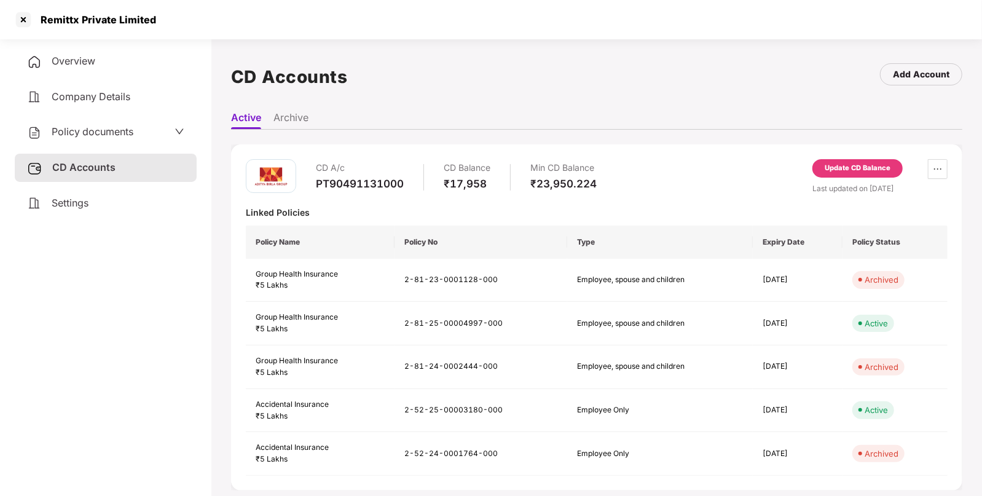
click at [133, 125] on div "Policy documents" at bounding box center [80, 132] width 106 height 16
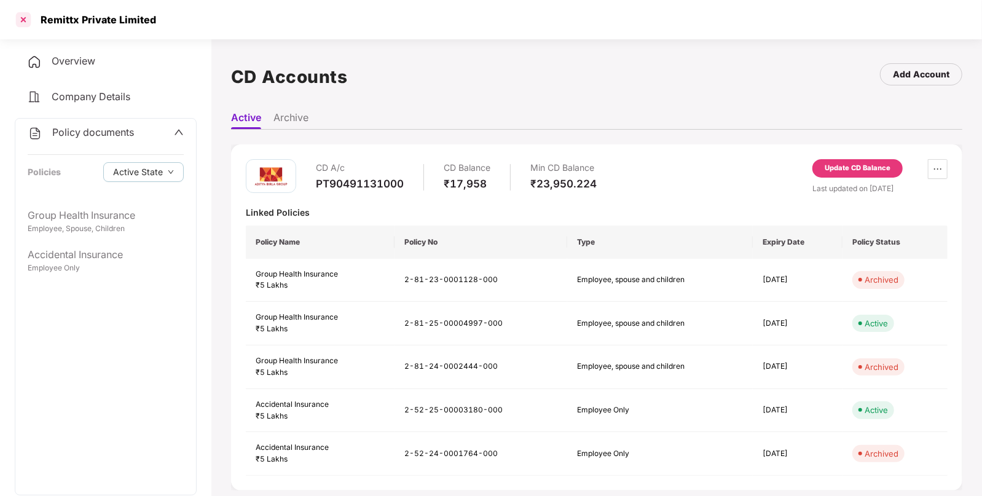
click at [31, 14] on div at bounding box center [24, 20] width 20 height 20
